Goal: Information Seeking & Learning: Compare options

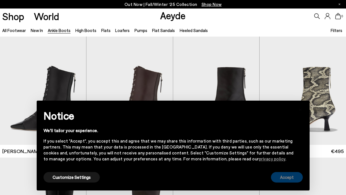
click at [296, 180] on button "Accept" at bounding box center [287, 177] width 32 height 11
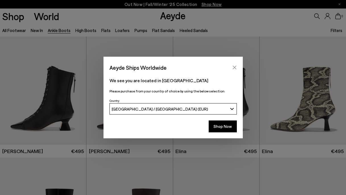
click at [235, 68] on icon "Close" at bounding box center [234, 67] width 5 height 5
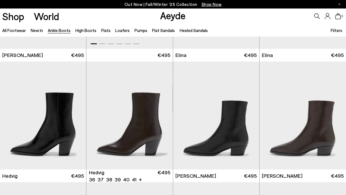
scroll to position [106, 0]
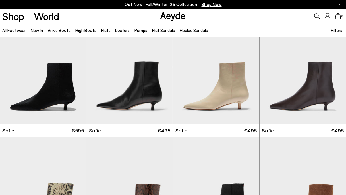
scroll to position [338, 0]
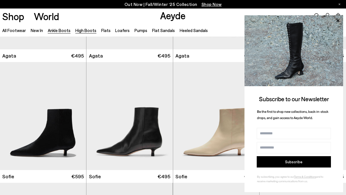
click at [87, 32] on link "High Boots" at bounding box center [85, 30] width 21 height 5
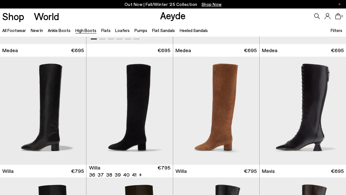
scroll to position [102, 0]
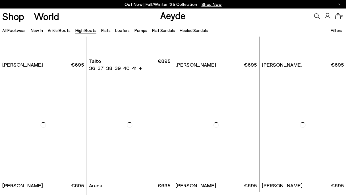
scroll to position [1058, 0]
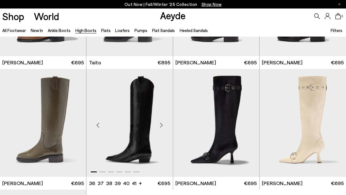
click at [161, 126] on div "Next slide" at bounding box center [161, 125] width 17 height 17
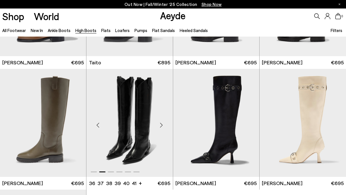
click at [161, 126] on div "Next slide" at bounding box center [161, 125] width 17 height 17
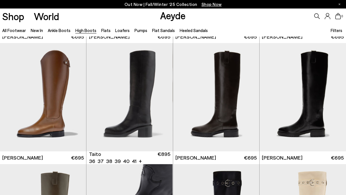
scroll to position [961, 0]
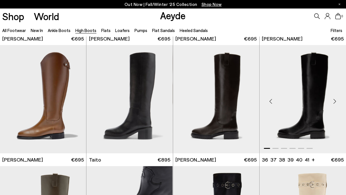
click at [334, 101] on div "Next slide" at bounding box center [334, 101] width 17 height 17
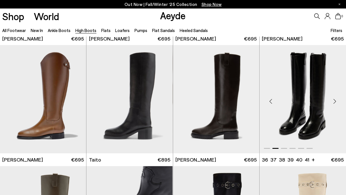
click at [334, 101] on div "Next slide" at bounding box center [334, 101] width 17 height 17
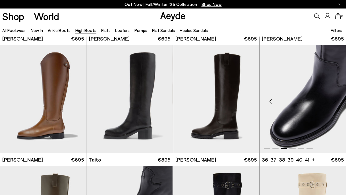
click at [333, 100] on div "Next slide" at bounding box center [334, 101] width 17 height 17
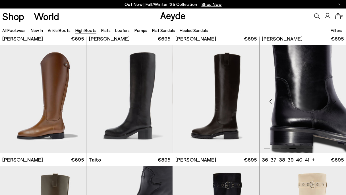
click at [333, 102] on div "Next slide" at bounding box center [334, 101] width 17 height 17
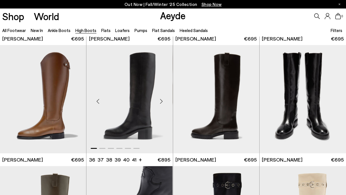
click at [163, 101] on div "Next slide" at bounding box center [161, 101] width 17 height 17
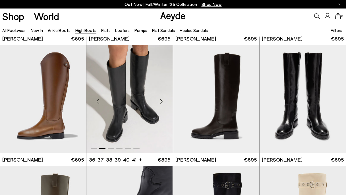
click at [163, 101] on div "Next slide" at bounding box center [161, 101] width 17 height 17
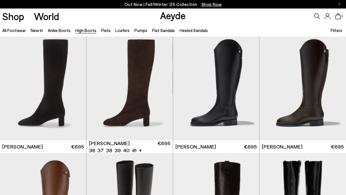
scroll to position [852, 0]
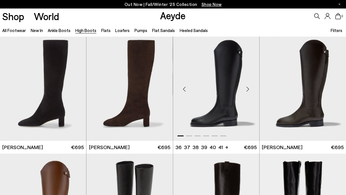
click at [246, 88] on div "Next slide" at bounding box center [247, 89] width 17 height 17
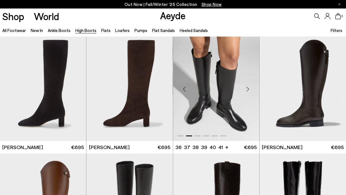
click at [247, 91] on div "Next slide" at bounding box center [247, 89] width 17 height 17
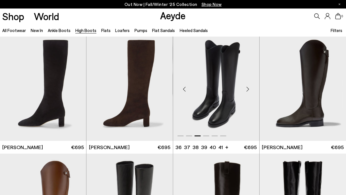
click at [247, 91] on div "Next slide" at bounding box center [247, 89] width 17 height 17
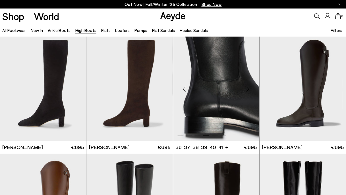
click at [247, 91] on div "Next slide" at bounding box center [247, 89] width 17 height 17
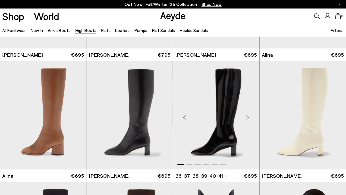
scroll to position [701, 0]
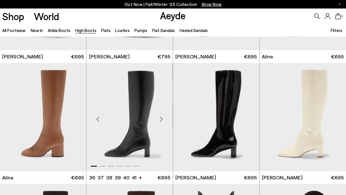
click at [161, 121] on div "Next slide" at bounding box center [161, 119] width 17 height 17
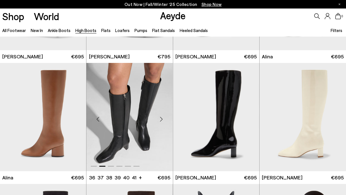
click at [161, 121] on div "Next slide" at bounding box center [161, 119] width 17 height 17
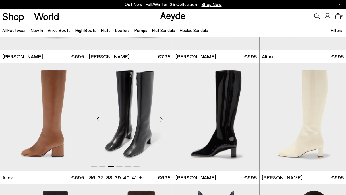
click at [161, 121] on div "Next slide" at bounding box center [161, 119] width 17 height 17
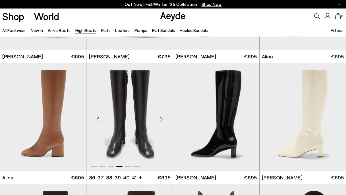
click at [161, 121] on div "Next slide" at bounding box center [161, 119] width 17 height 17
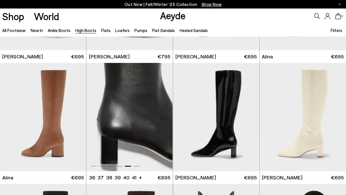
click at [161, 120] on div "Next slide" at bounding box center [161, 119] width 17 height 17
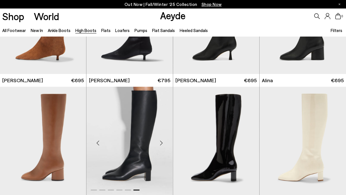
scroll to position [687, 0]
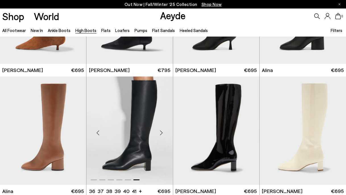
click at [161, 131] on div "Next slide" at bounding box center [161, 133] width 17 height 17
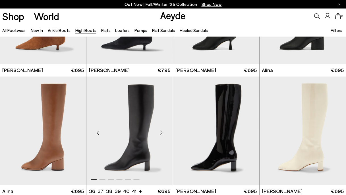
click at [161, 131] on div "Next slide" at bounding box center [161, 133] width 17 height 17
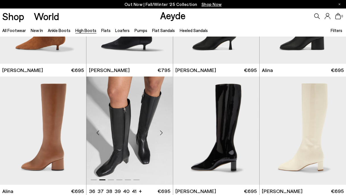
click at [161, 134] on div "Next slide" at bounding box center [161, 133] width 17 height 17
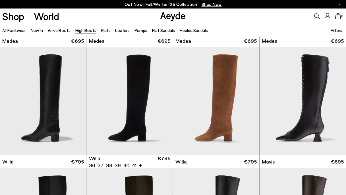
scroll to position [109, 0]
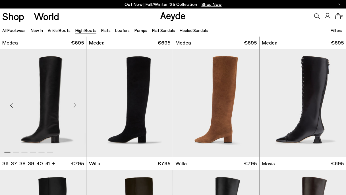
click at [76, 107] on div "Next slide" at bounding box center [74, 105] width 17 height 17
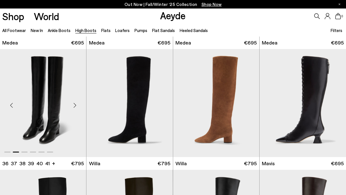
click at [76, 106] on div "Next slide" at bounding box center [74, 105] width 17 height 17
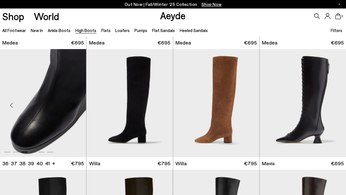
click at [76, 106] on div "Next slide" at bounding box center [74, 105] width 17 height 17
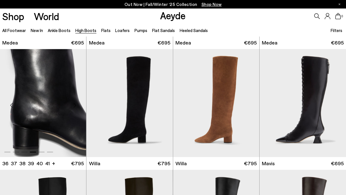
click at [76, 106] on div "Next slide" at bounding box center [74, 105] width 17 height 17
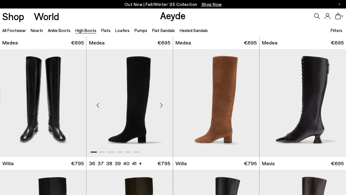
click at [165, 103] on div "Next slide" at bounding box center [161, 105] width 17 height 17
